Goal: Task Accomplishment & Management: Use online tool/utility

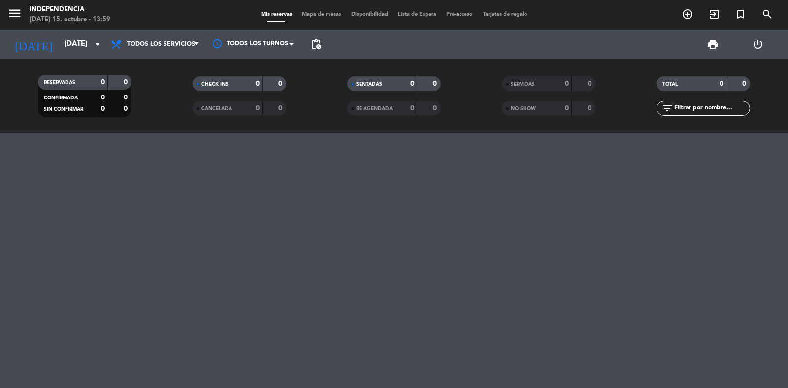
click at [25, 23] on span "menu" at bounding box center [18, 14] width 22 height 23
click at [13, 18] on icon "menu" at bounding box center [14, 13] width 15 height 15
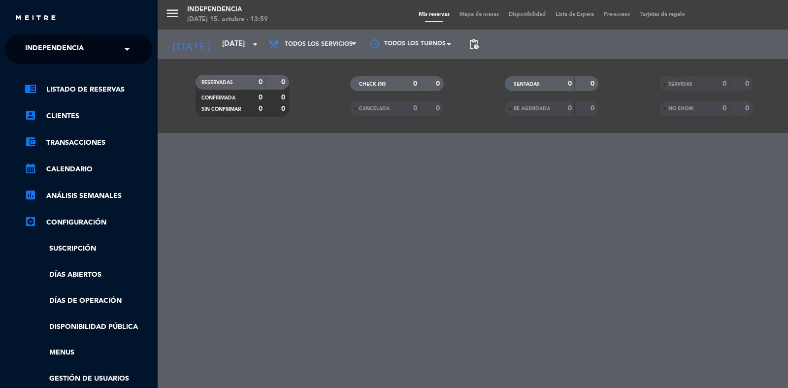
click at [47, 47] on span "Independencia" at bounding box center [54, 49] width 59 height 21
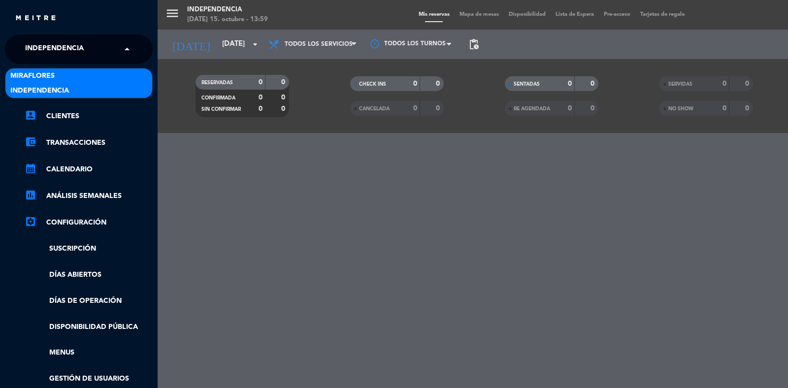
click at [58, 70] on div "Miraflores" at bounding box center [78, 75] width 147 height 15
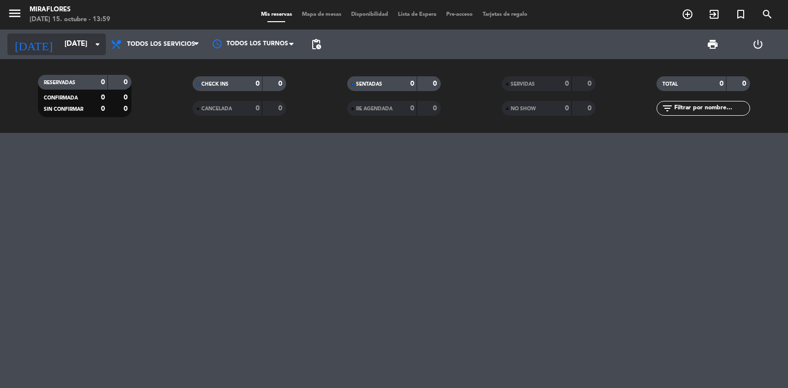
click at [77, 48] on input "[DATE]" at bounding box center [107, 44] width 95 height 19
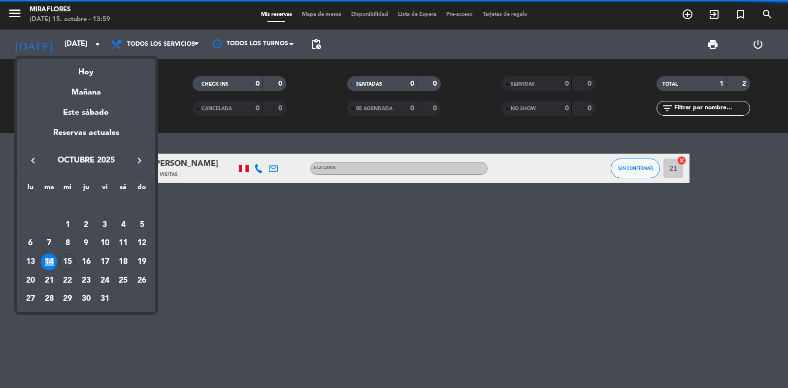
click at [57, 265] on td "14" at bounding box center [49, 262] width 19 height 19
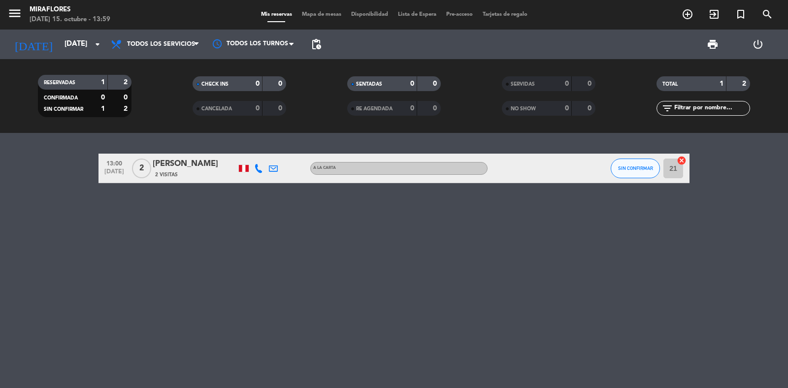
click at [54, 57] on div "[DATE] [DATE] arrow_drop_down" at bounding box center [56, 45] width 99 height 30
click at [60, 40] on input "[DATE]" at bounding box center [107, 44] width 95 height 19
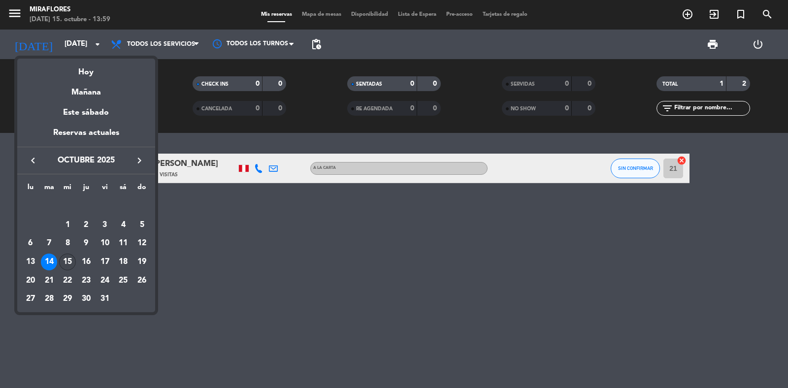
click at [66, 262] on div "15" at bounding box center [67, 262] width 17 height 17
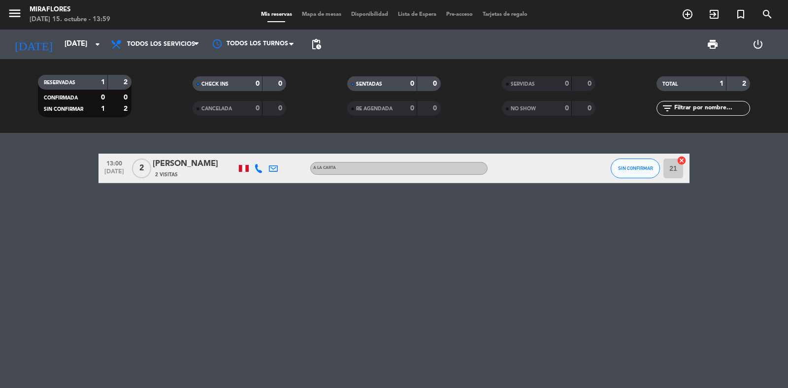
type input "[DATE]"
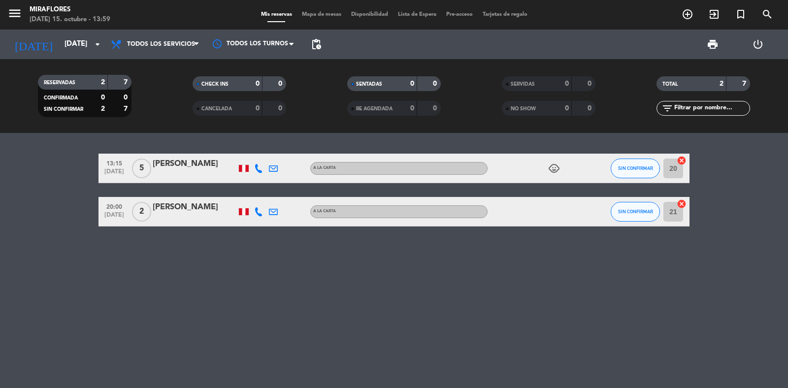
click at [259, 207] on icon at bounding box center [258, 211] width 9 height 9
copy div "92549705"
copy div "925497057"
drag, startPoint x: 247, startPoint y: 185, endPoint x: 283, endPoint y: 186, distance: 36.5
click at [283, 186] on div "[PHONE_NUMBER]" at bounding box center [266, 184] width 65 height 10
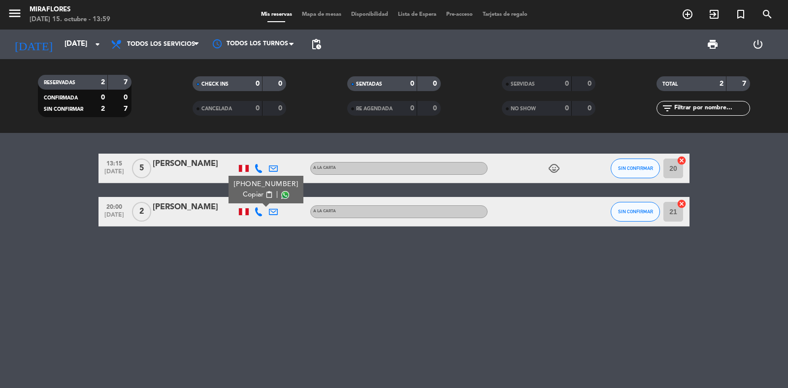
drag, startPoint x: 269, startPoint y: 205, endPoint x: 272, endPoint y: 209, distance: 5.6
click at [270, 206] on div at bounding box center [273, 211] width 15 height 29
click at [273, 210] on icon at bounding box center [273, 211] width 9 height 9
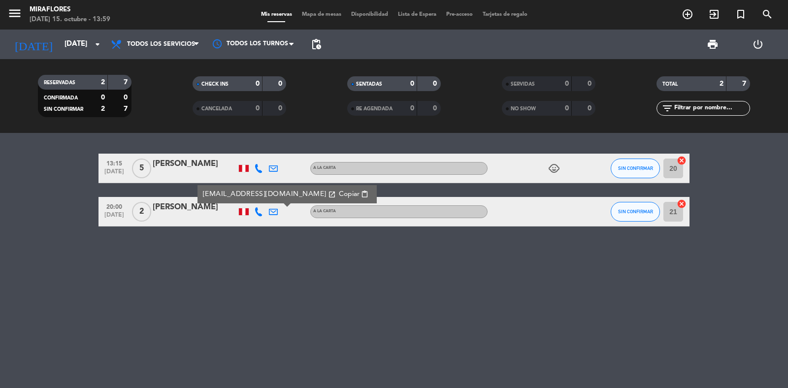
click at [339, 194] on span "Copiar" at bounding box center [349, 194] width 21 height 10
